Goal: Find specific page/section: Find specific page/section

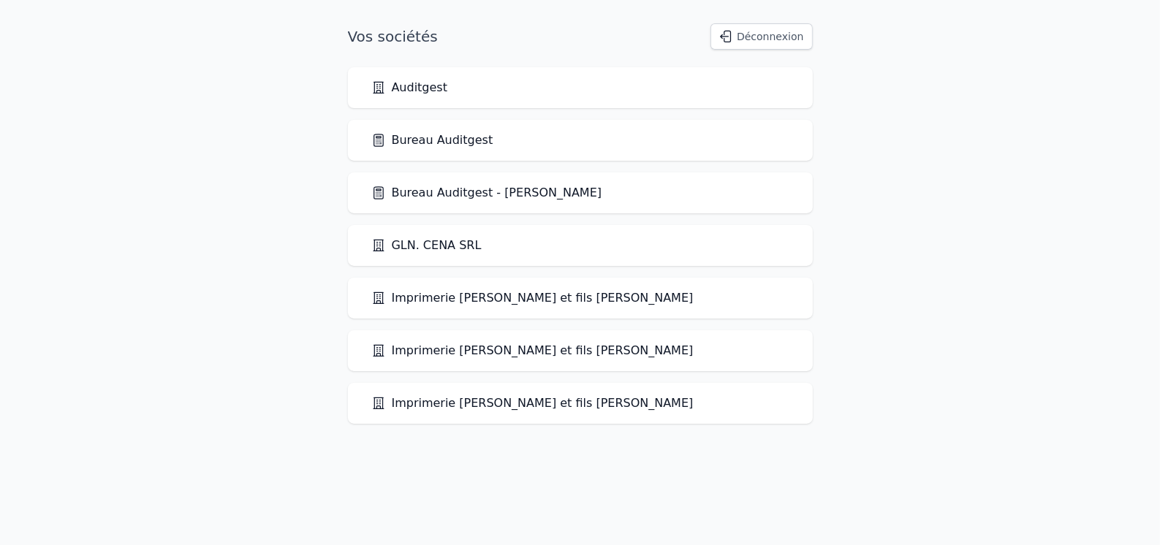
click at [460, 141] on link "Bureau Auditgest" at bounding box center [432, 141] width 122 height 18
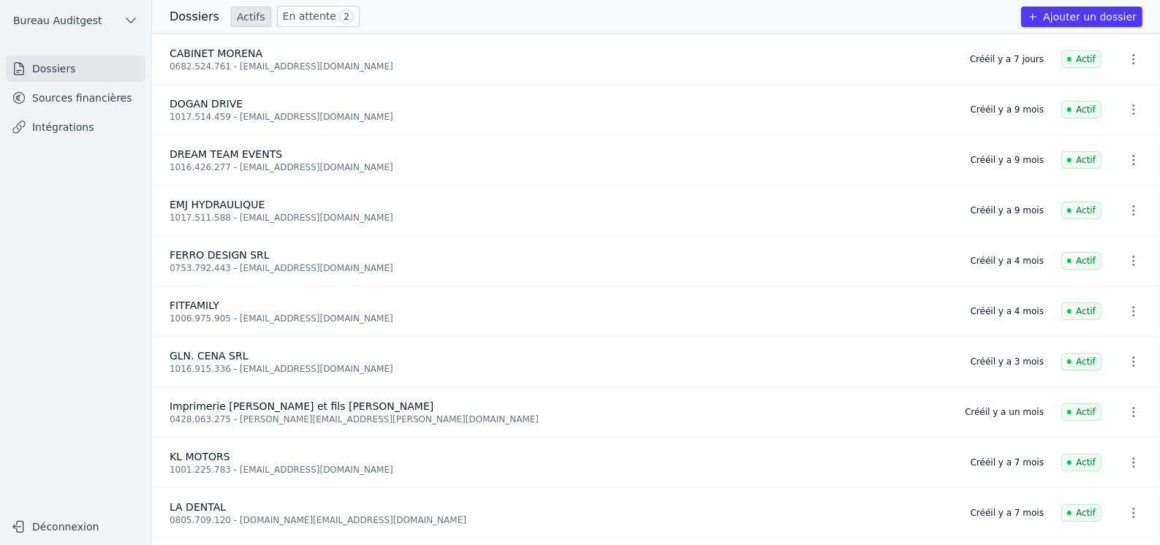
click at [76, 100] on link "Sources financières" at bounding box center [76, 98] width 140 height 26
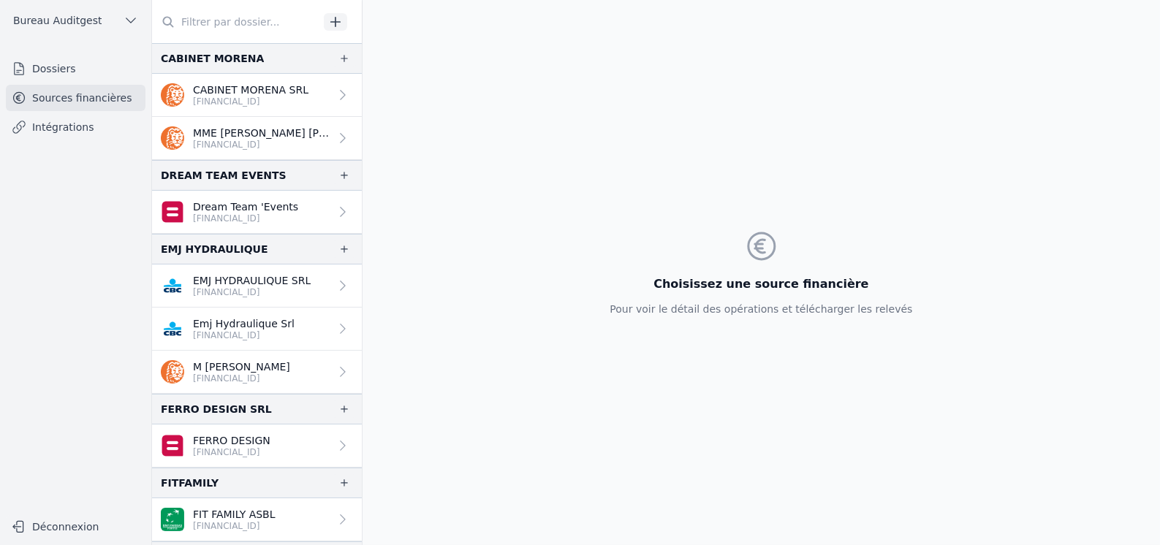
click at [214, 34] on input "text" at bounding box center [235, 22] width 167 height 26
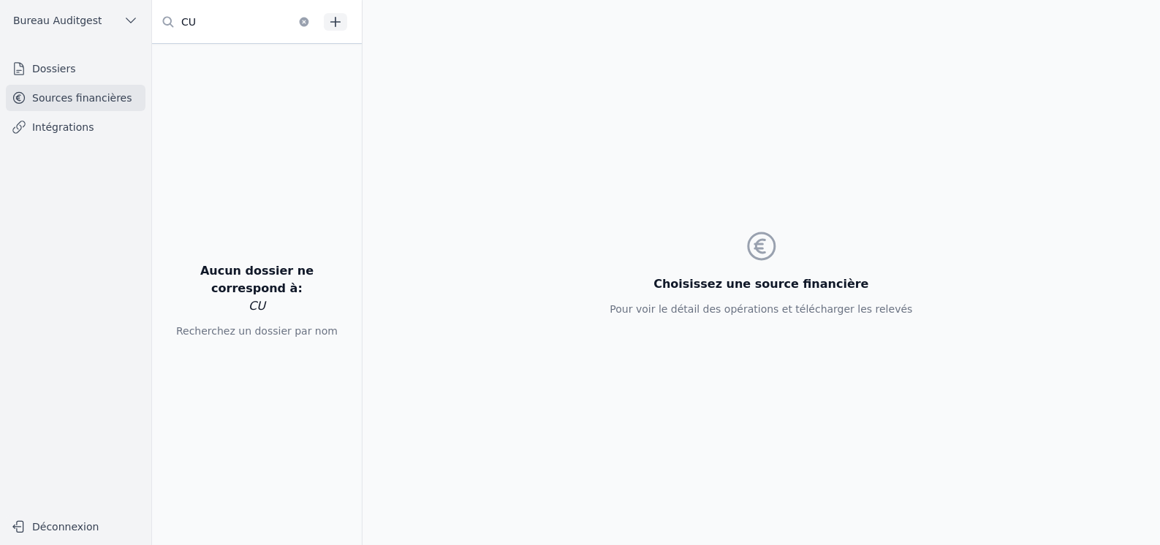
type input "C"
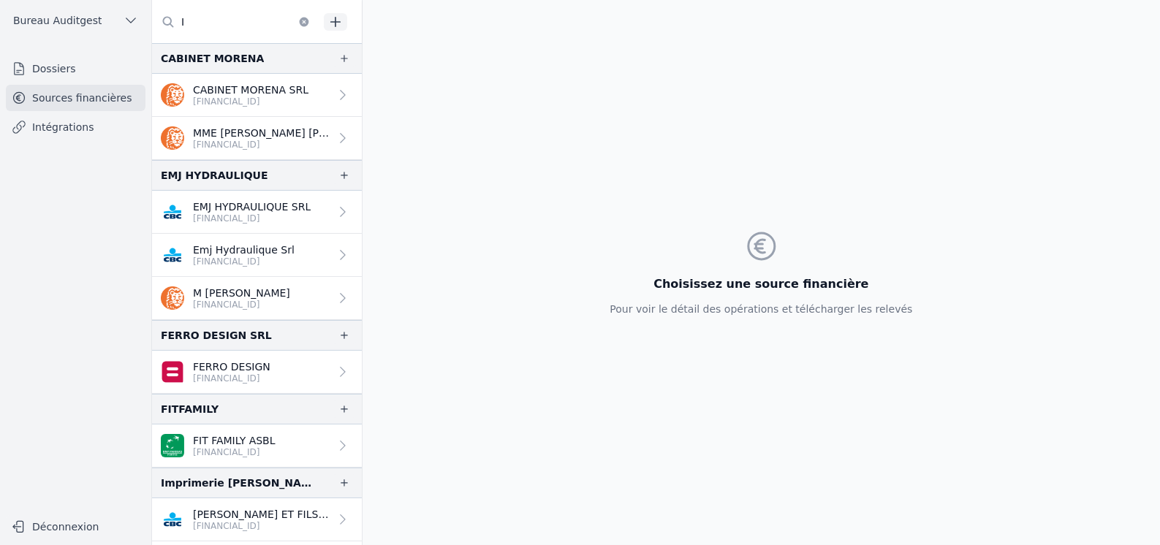
type input "I"
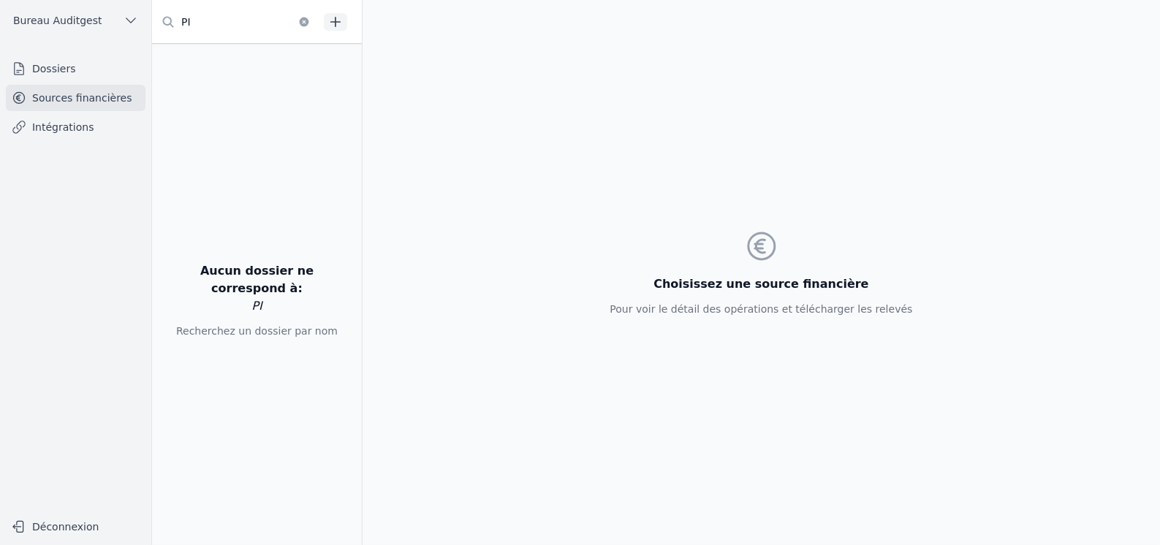
type input "P"
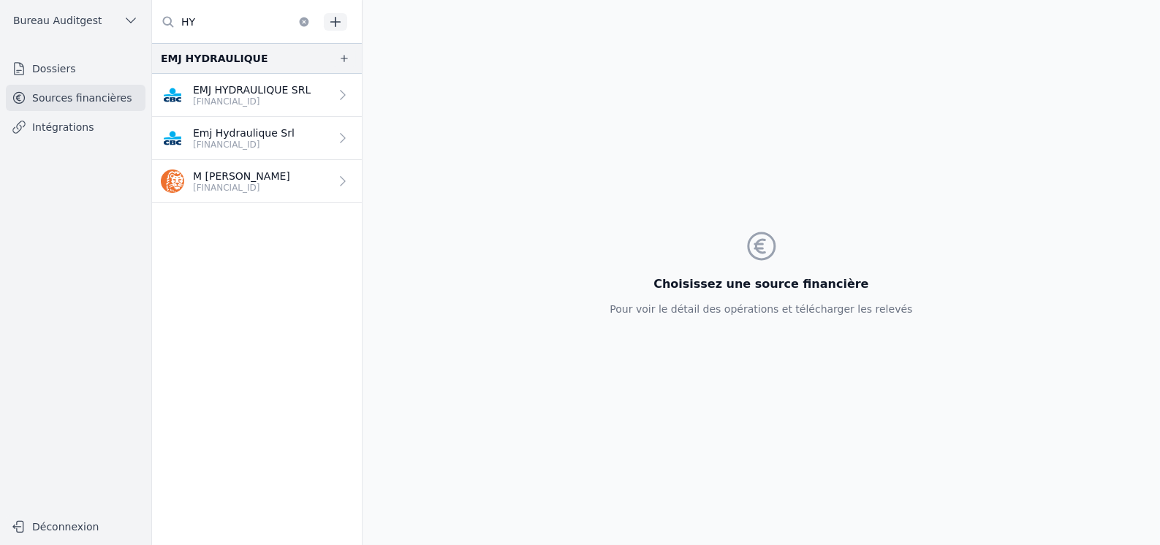
type input "H"
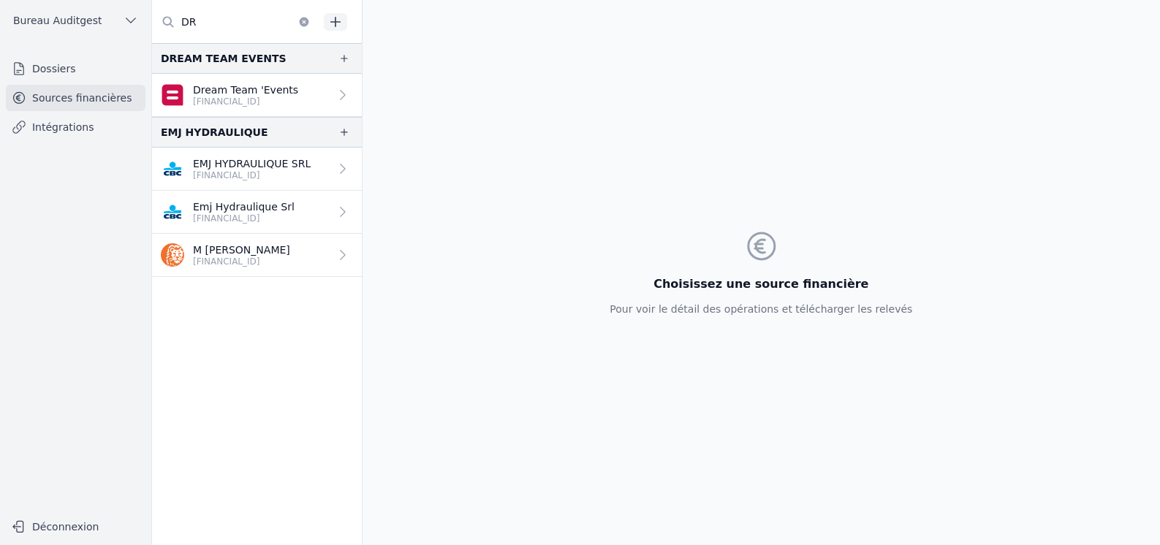
type input "D"
